Goal: Task Accomplishment & Management: Complete application form

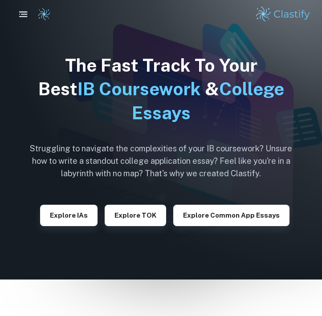
click at [26, 20] on button "button" at bounding box center [23, 14] width 19 height 19
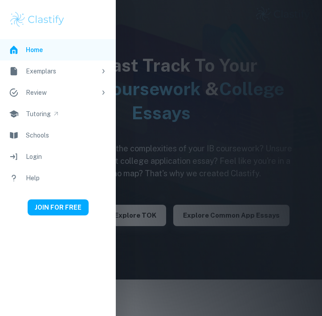
click at [46, 157] on link "Login" at bounding box center [58, 156] width 116 height 21
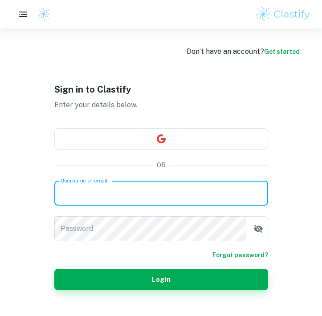
click at [117, 190] on input "Username or email" at bounding box center [160, 193] width 213 height 25
type input "[EMAIL_ADDRESS][DOMAIN_NAME]"
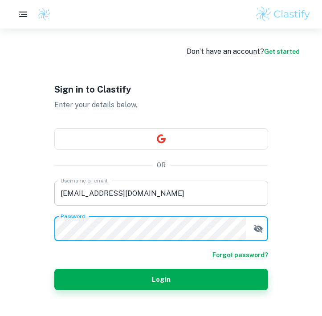
click at [54, 269] on button "Login" at bounding box center [160, 279] width 213 height 21
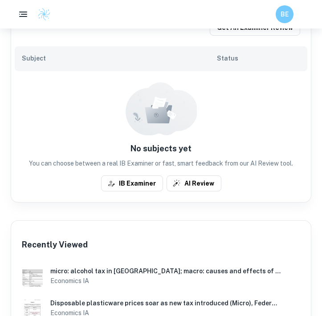
scroll to position [184, 0]
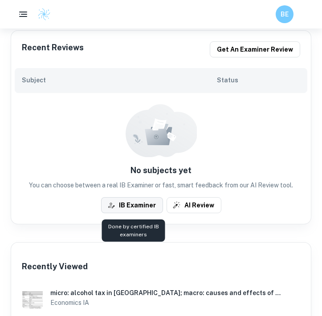
click at [141, 204] on button "IB Examiner" at bounding box center [132, 205] width 62 height 16
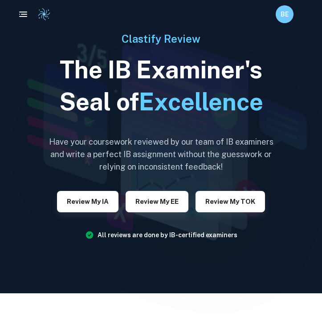
scroll to position [27, 0]
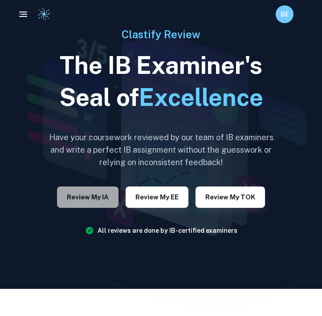
click at [90, 197] on button "Review my IA" at bounding box center [87, 196] width 61 height 21
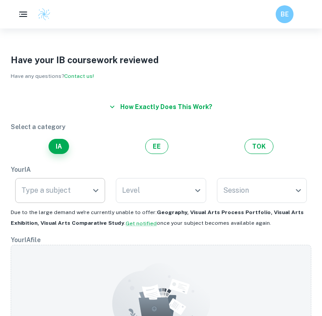
scroll to position [37, 0]
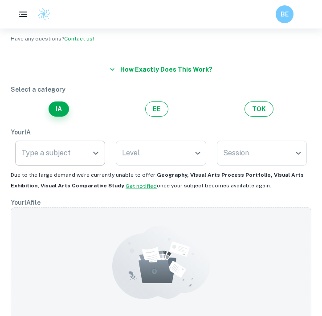
click at [64, 150] on input "Type a subject" at bounding box center [53, 153] width 69 height 17
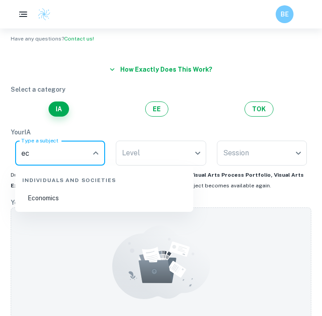
click at [45, 202] on li "Economics" at bounding box center [104, 198] width 171 height 20
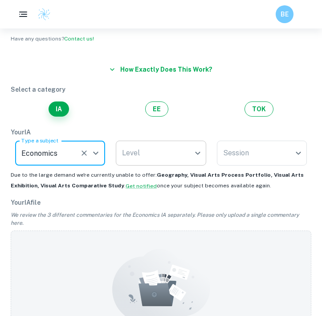
type input "Economics"
click at [143, 160] on body "We value your privacy We use cookies to enhance your browsing experience, serve…" at bounding box center [161, 149] width 322 height 316
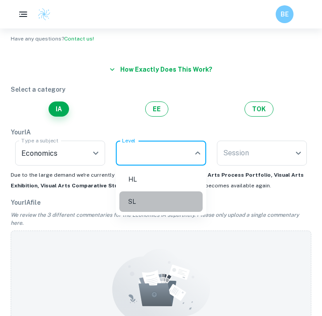
click at [142, 197] on li "SL" at bounding box center [160, 201] width 83 height 20
type input "SL"
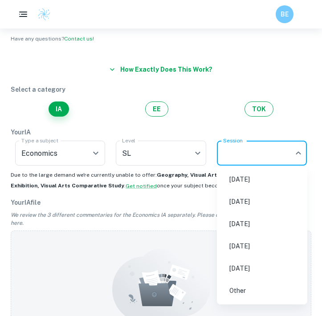
click at [253, 153] on body "We value your privacy We use cookies to enhance your browsing experience, serve…" at bounding box center [161, 149] width 322 height 316
click at [249, 243] on li "[DATE]" at bounding box center [261, 246] width 83 height 20
type input "N26"
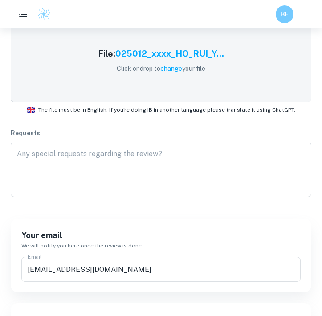
scroll to position [0, 0]
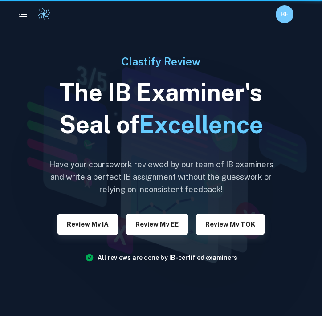
scroll to position [27, 0]
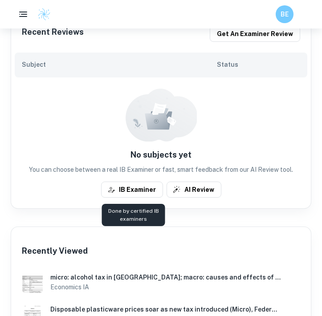
scroll to position [208, 0]
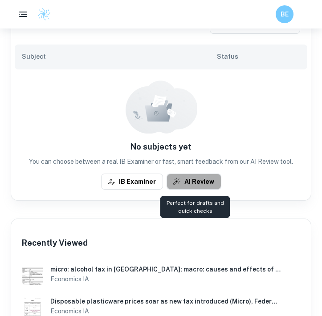
click at [184, 180] on button "AI Review" at bounding box center [193, 181] width 55 height 16
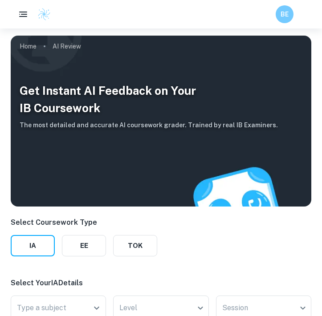
scroll to position [112, 0]
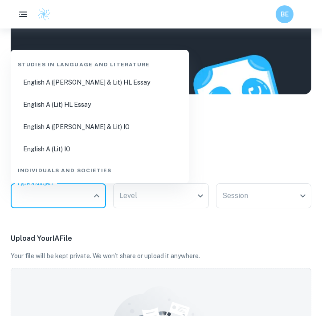
click at [82, 196] on input "Type a subject" at bounding box center [52, 195] width 74 height 17
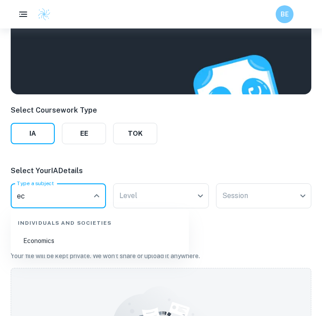
click at [39, 241] on li "Economics" at bounding box center [99, 240] width 171 height 20
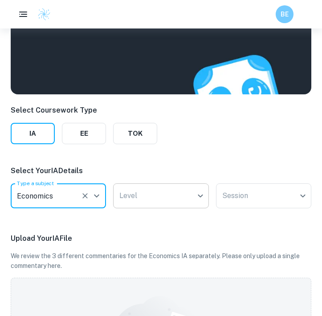
type input "Economics"
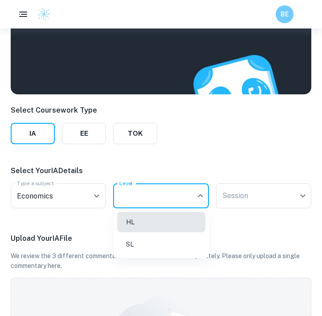
click at [177, 194] on body "We value your privacy We use cookies to enhance your browsing experience, serve…" at bounding box center [161, 74] width 322 height 316
click at [149, 237] on li "SL" at bounding box center [161, 244] width 88 height 20
type input "SL"
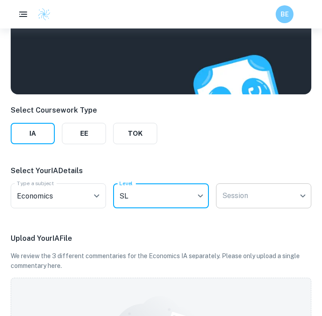
click at [275, 194] on body "We value your privacy We use cookies to enhance your browsing experience, serve…" at bounding box center [161, 74] width 322 height 316
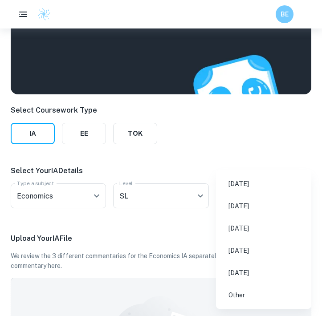
click at [235, 257] on li "[DATE]" at bounding box center [263, 250] width 88 height 20
type input "N26"
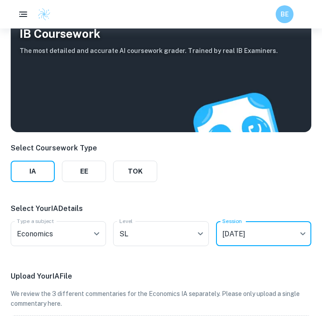
scroll to position [0, 0]
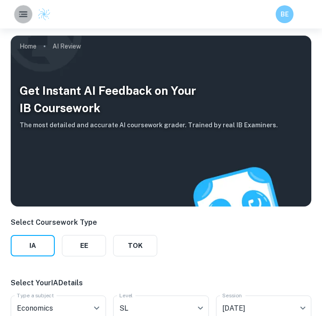
click at [16, 15] on button "button" at bounding box center [23, 14] width 18 height 18
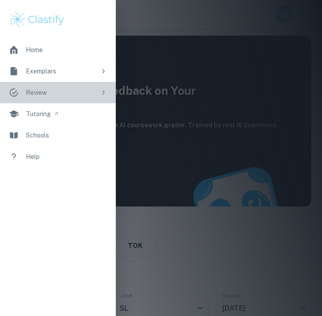
click at [93, 92] on div "Review" at bounding box center [61, 93] width 70 height 10
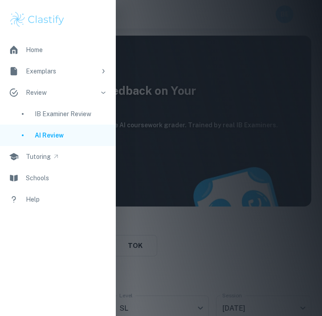
click at [58, 45] on link "Home" at bounding box center [58, 49] width 116 height 21
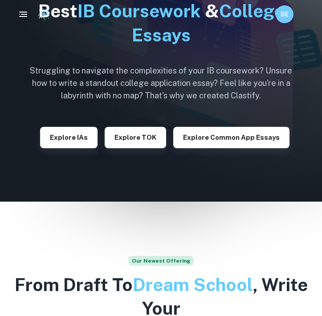
scroll to position [80, 0]
